Goal: Task Accomplishment & Management: Use online tool/utility

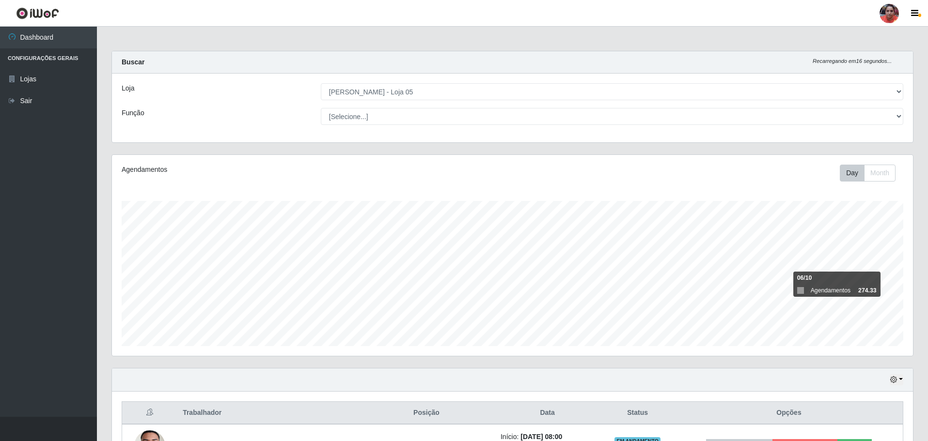
select select "252"
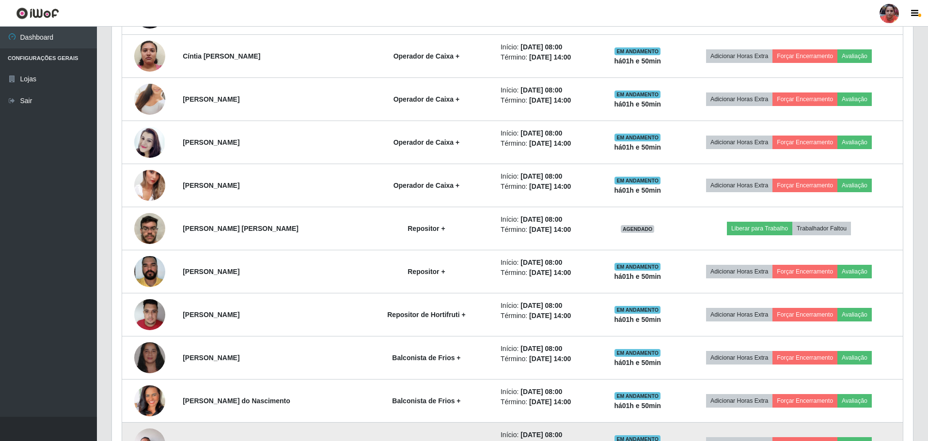
scroll to position [201, 801]
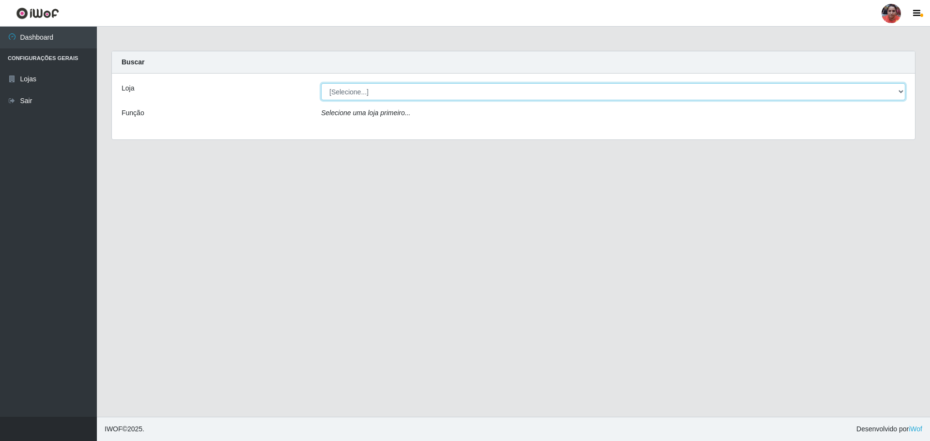
click at [407, 97] on select "[Selecione...] Mar Vermelho - Loja 05" at bounding box center [613, 91] width 584 height 17
select select "252"
click at [321, 83] on select "[Selecione...] Mar Vermelho - Loja 05" at bounding box center [613, 91] width 584 height 17
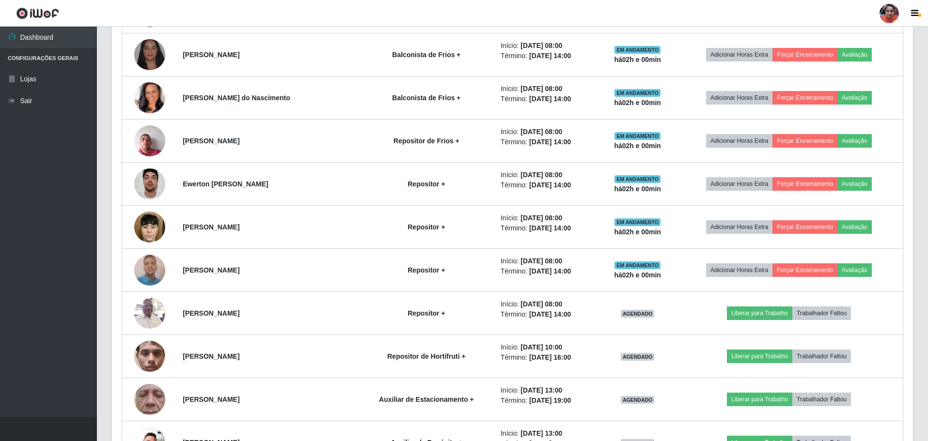
scroll to position [872, 0]
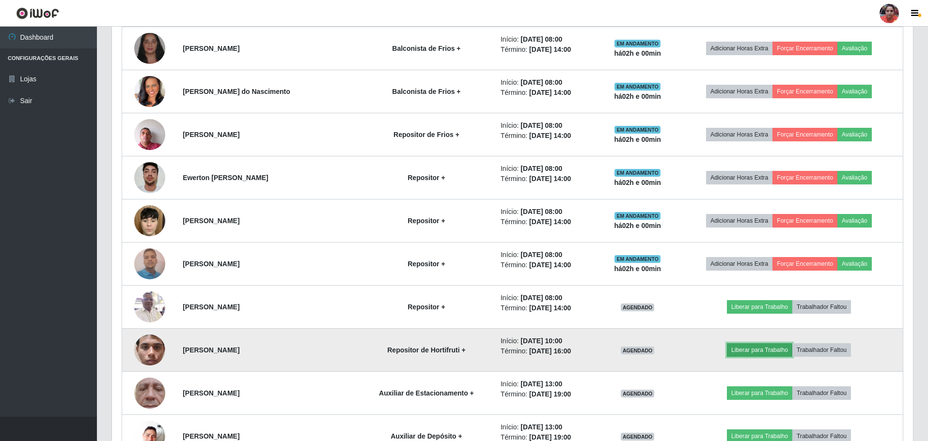
click at [736, 346] on button "Liberar para Trabalho" at bounding box center [759, 350] width 65 height 14
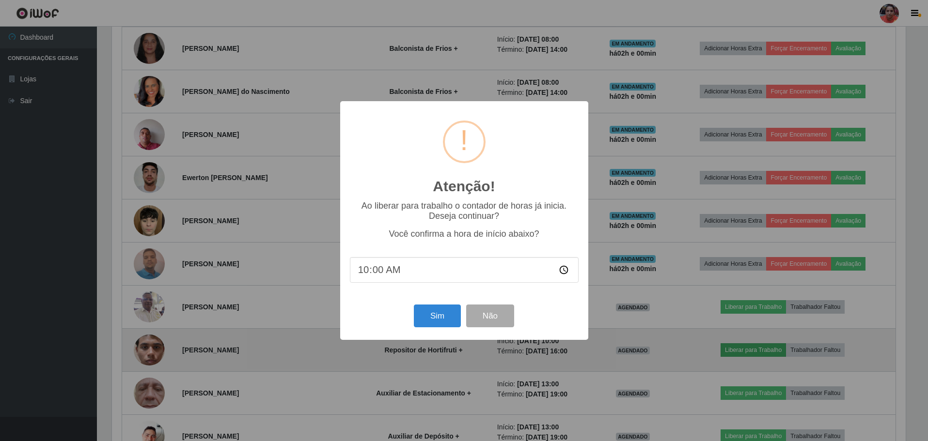
scroll to position [201, 796]
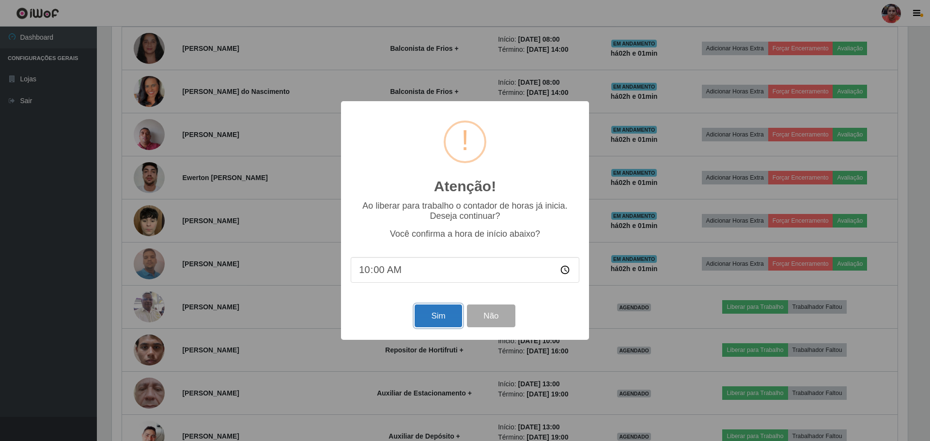
click at [433, 323] on button "Sim" at bounding box center [438, 316] width 47 height 23
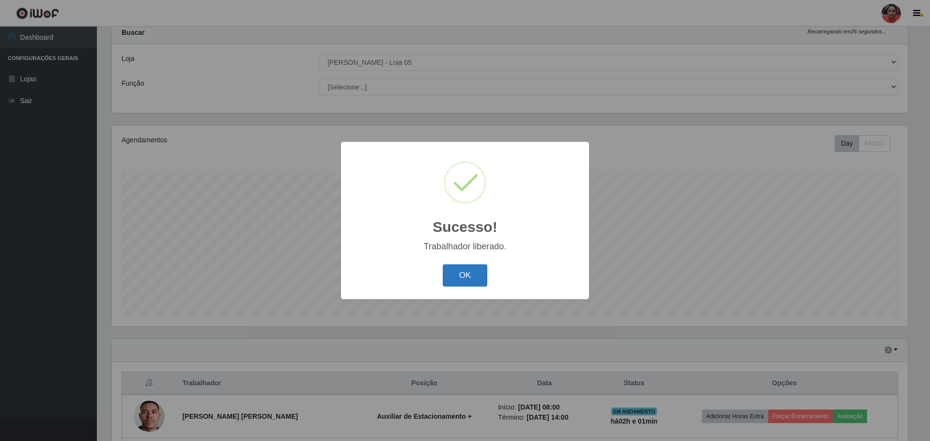
click at [466, 278] on button "OK" at bounding box center [465, 276] width 45 height 23
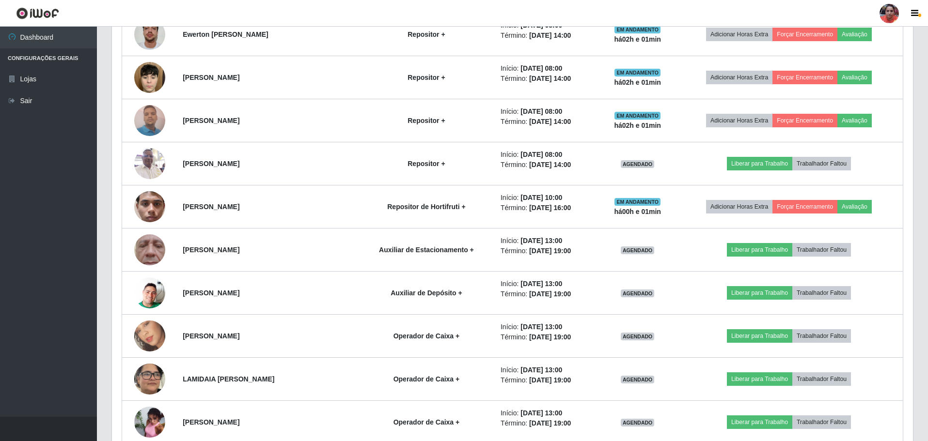
scroll to position [998, 0]
